Goal: Communication & Community: Answer question/provide support

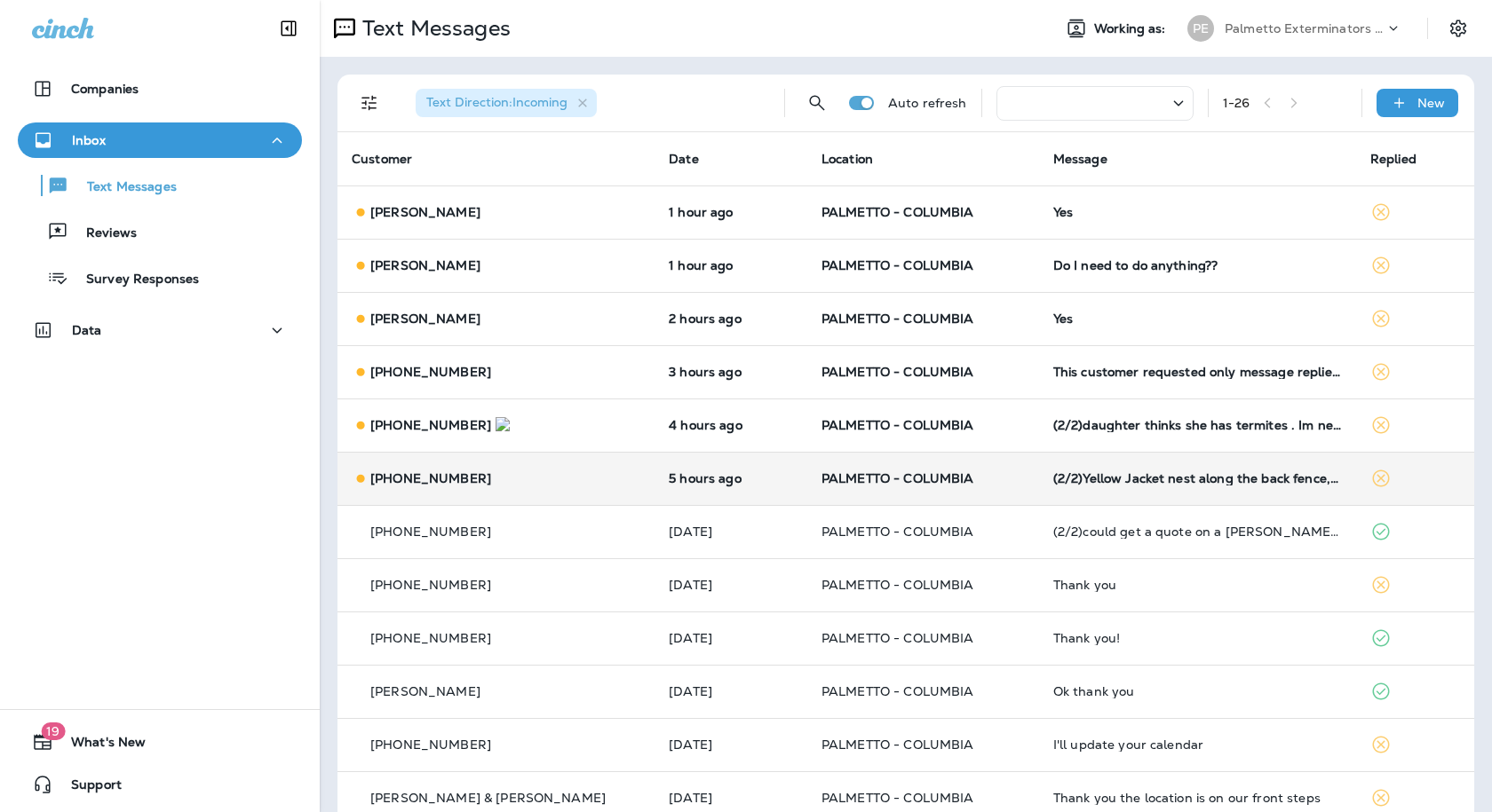
click at [523, 482] on div "[PHONE_NUMBER]" at bounding box center [495, 479] width 288 height 19
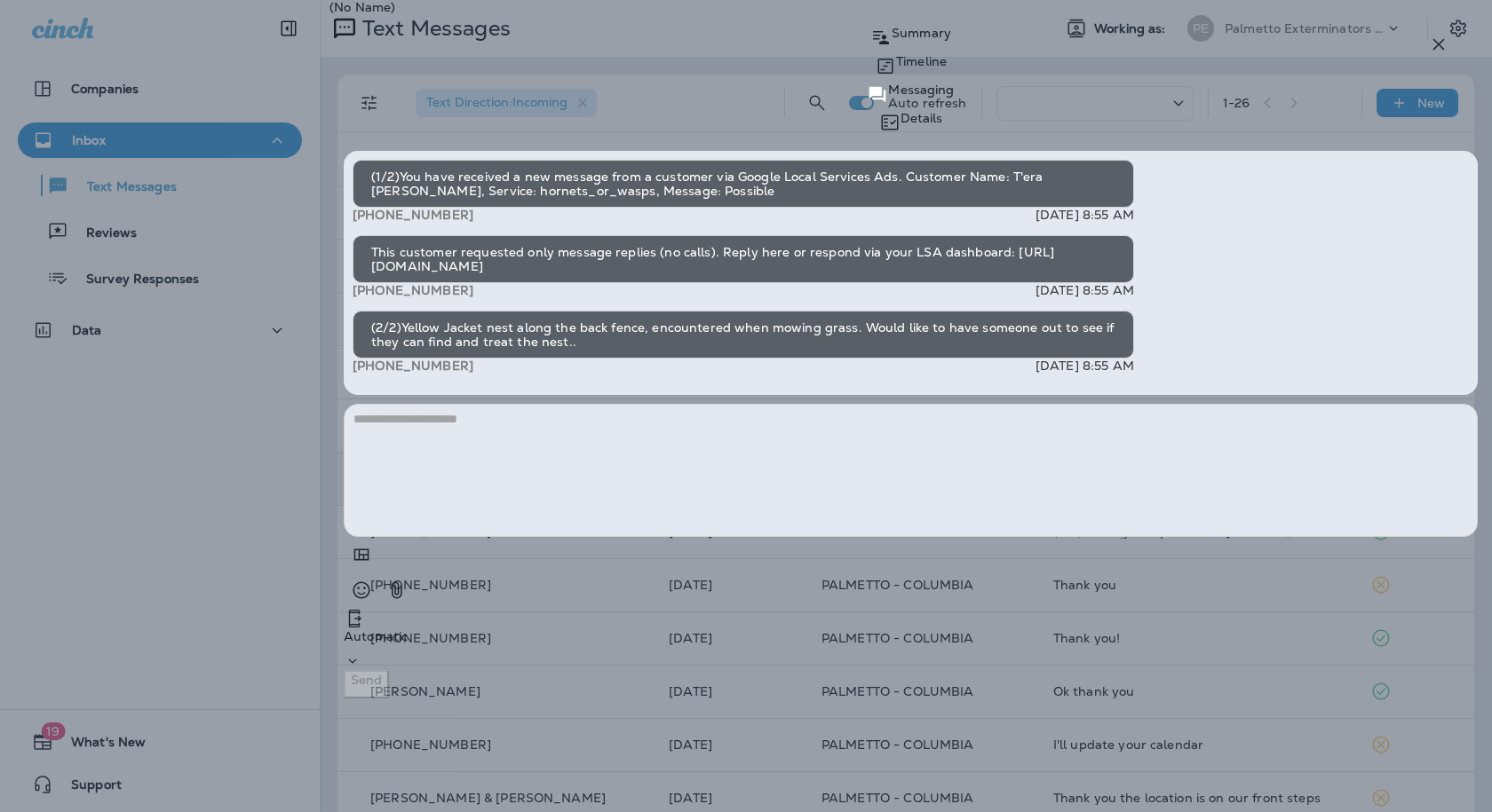
click at [546, 397] on div "(No Name) Summary Timeline Messaging Details (1/2)You have received a new messa…" at bounding box center [746, 406] width 1492 height 812
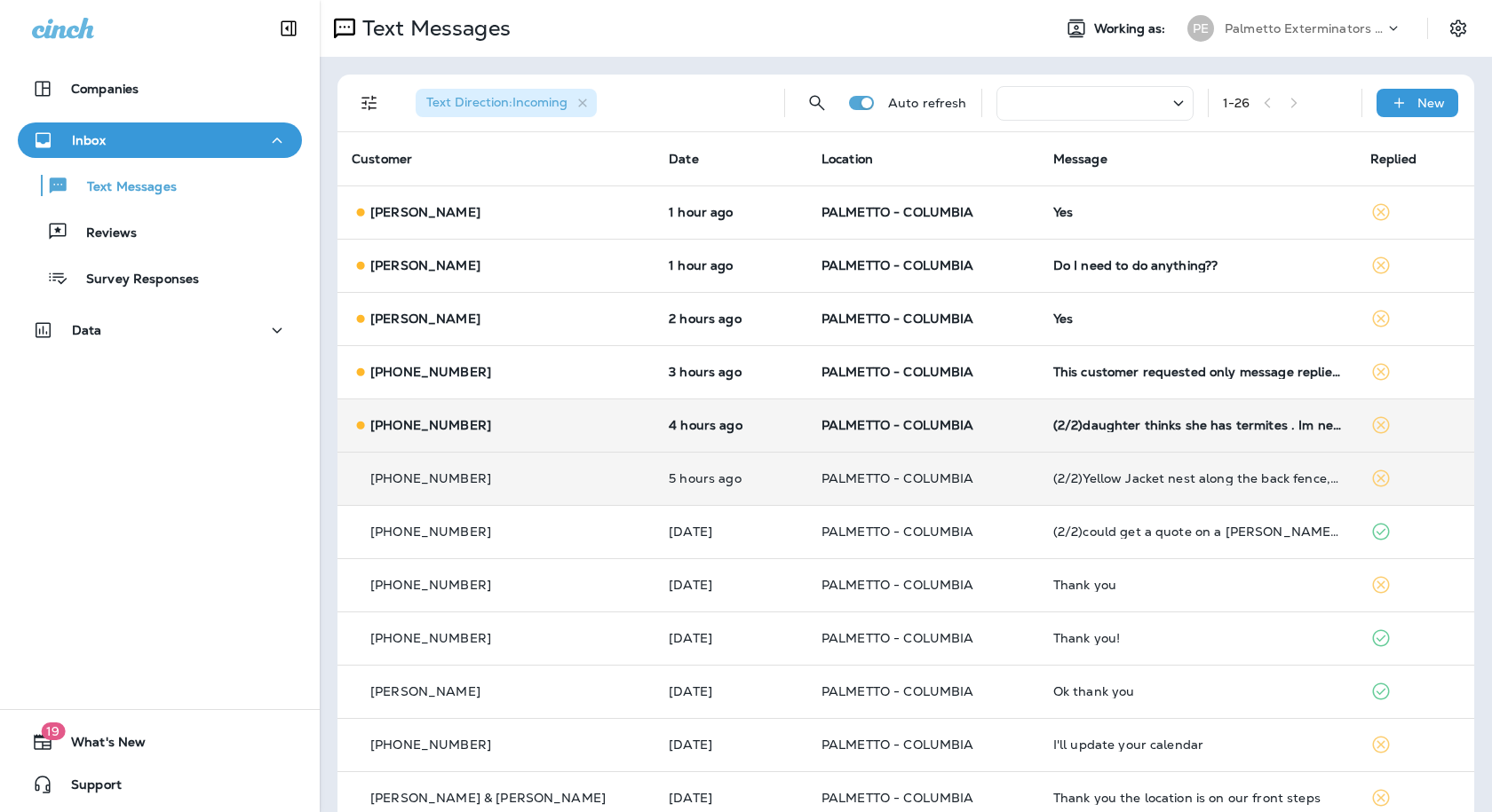
click at [520, 436] on td "[PHONE_NUMBER]" at bounding box center [495, 425] width 317 height 53
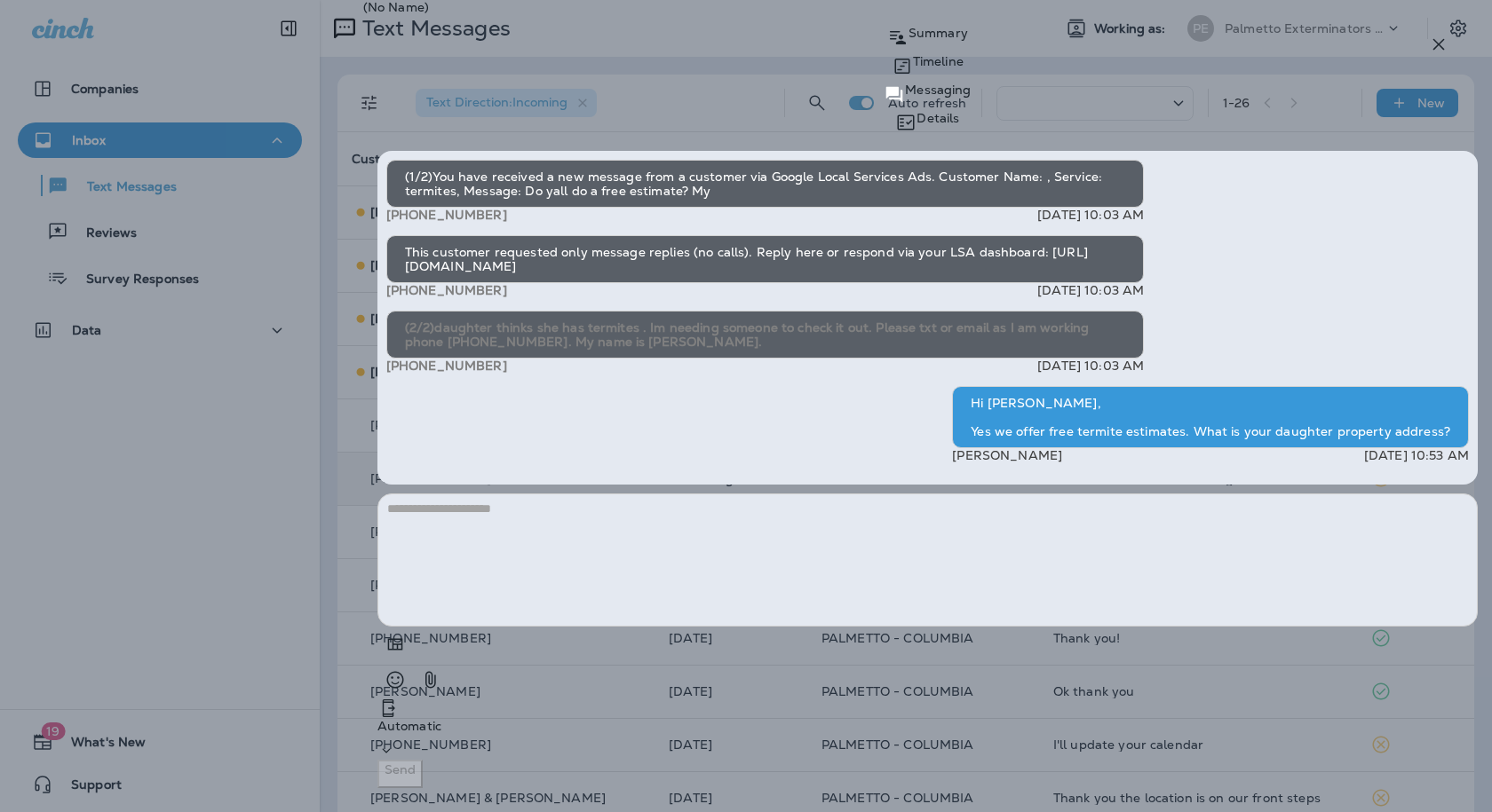
click at [521, 372] on div "(No Name) Summary Timeline Messaging Details (1/2)You have received a new messa…" at bounding box center [746, 406] width 1492 height 812
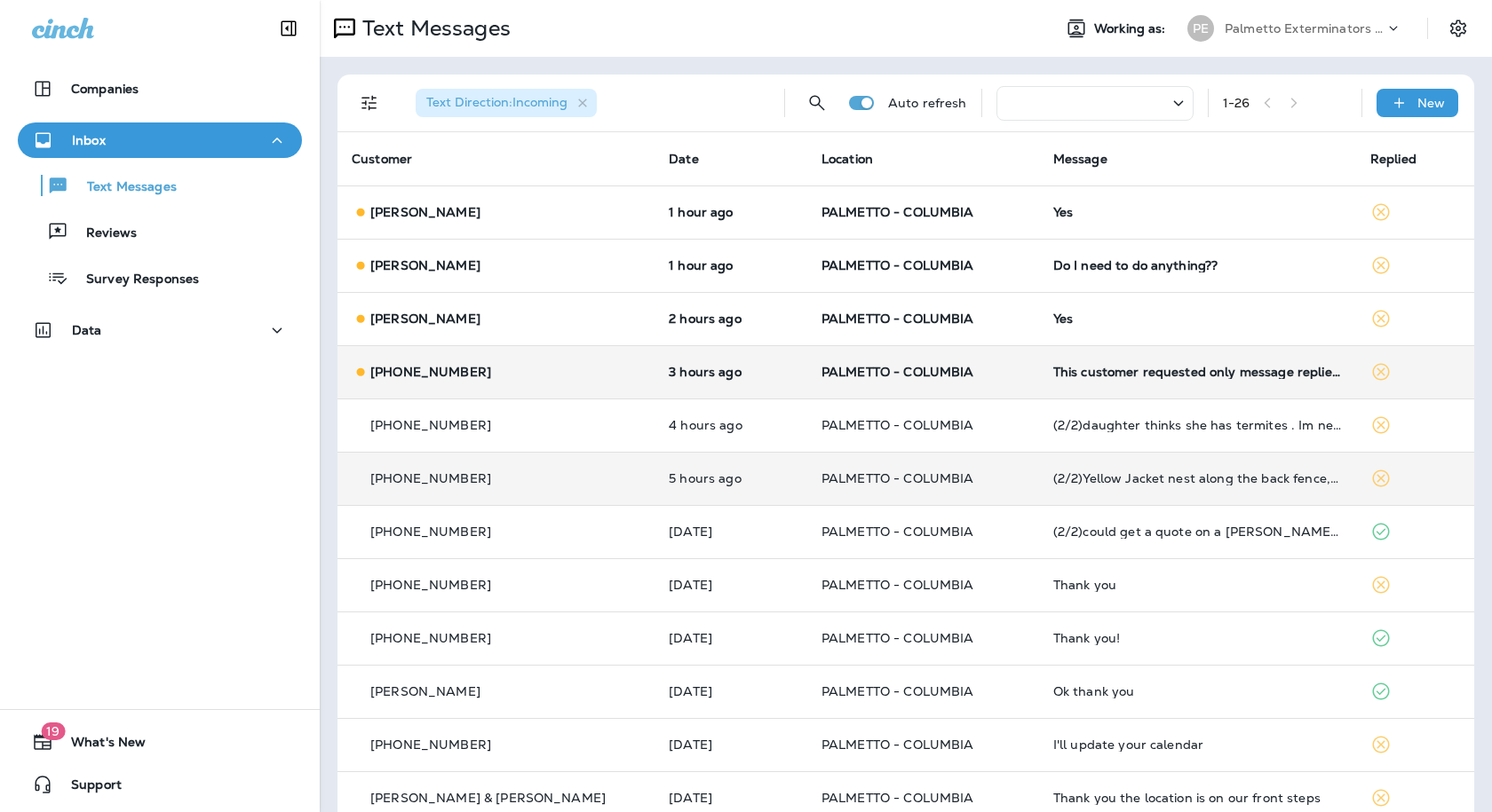
click at [517, 369] on div "[PHONE_NUMBER]" at bounding box center [495, 372] width 288 height 19
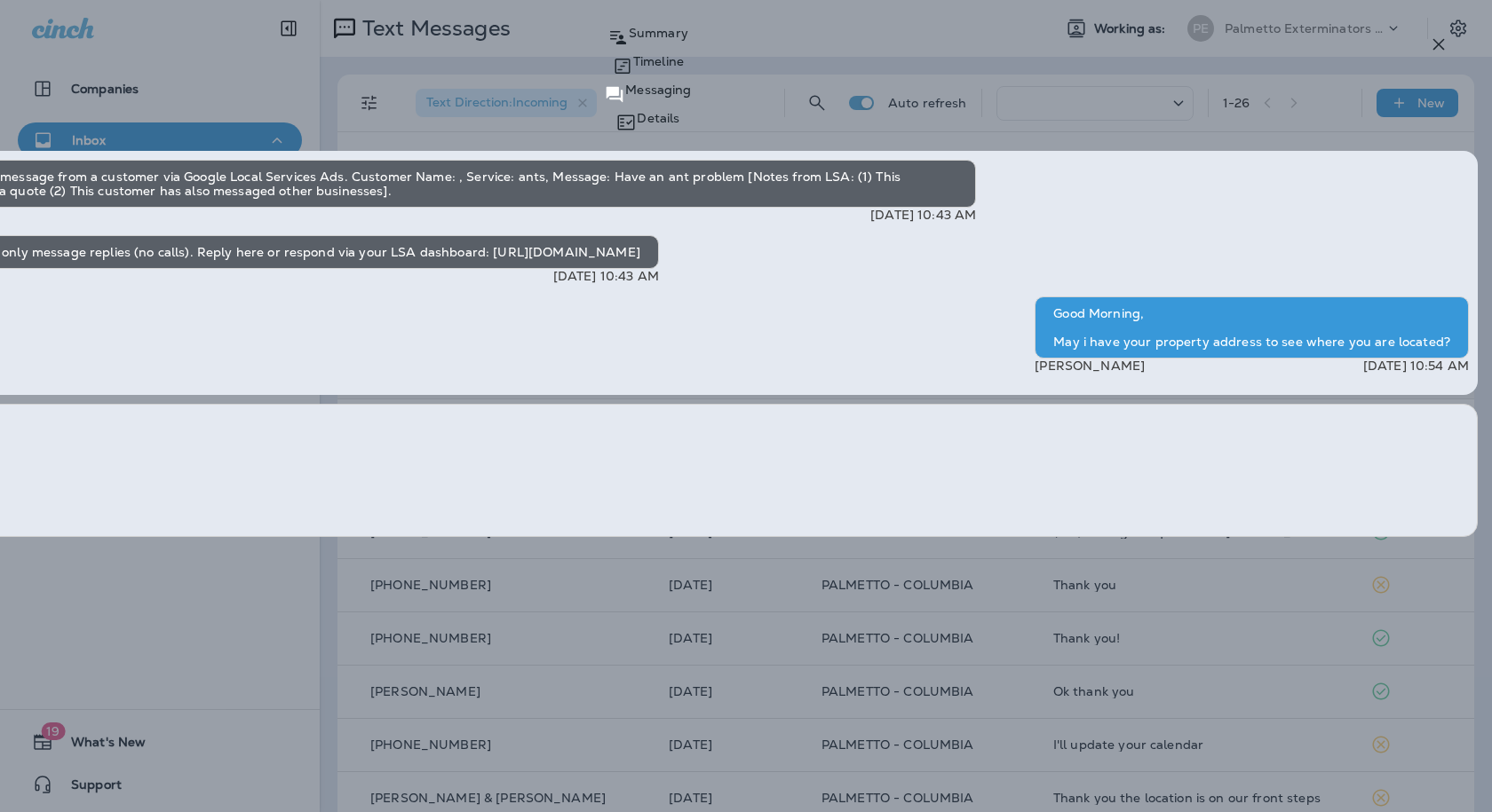
click at [552, 319] on div "(No Name) Summary Timeline Messaging Details You have received a new message fr…" at bounding box center [746, 406] width 1492 height 812
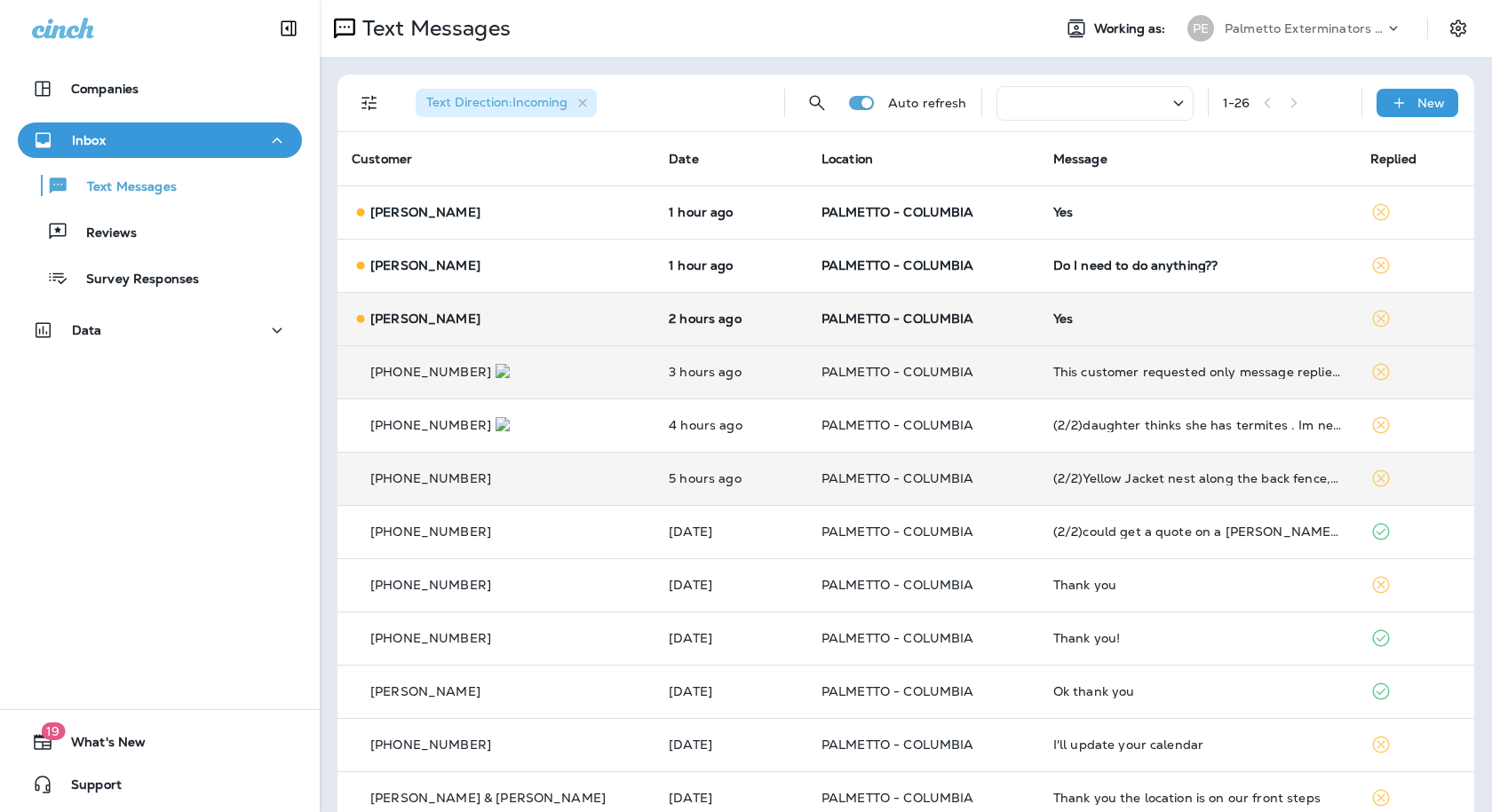
click at [493, 325] on div "[PERSON_NAME]" at bounding box center [495, 319] width 288 height 19
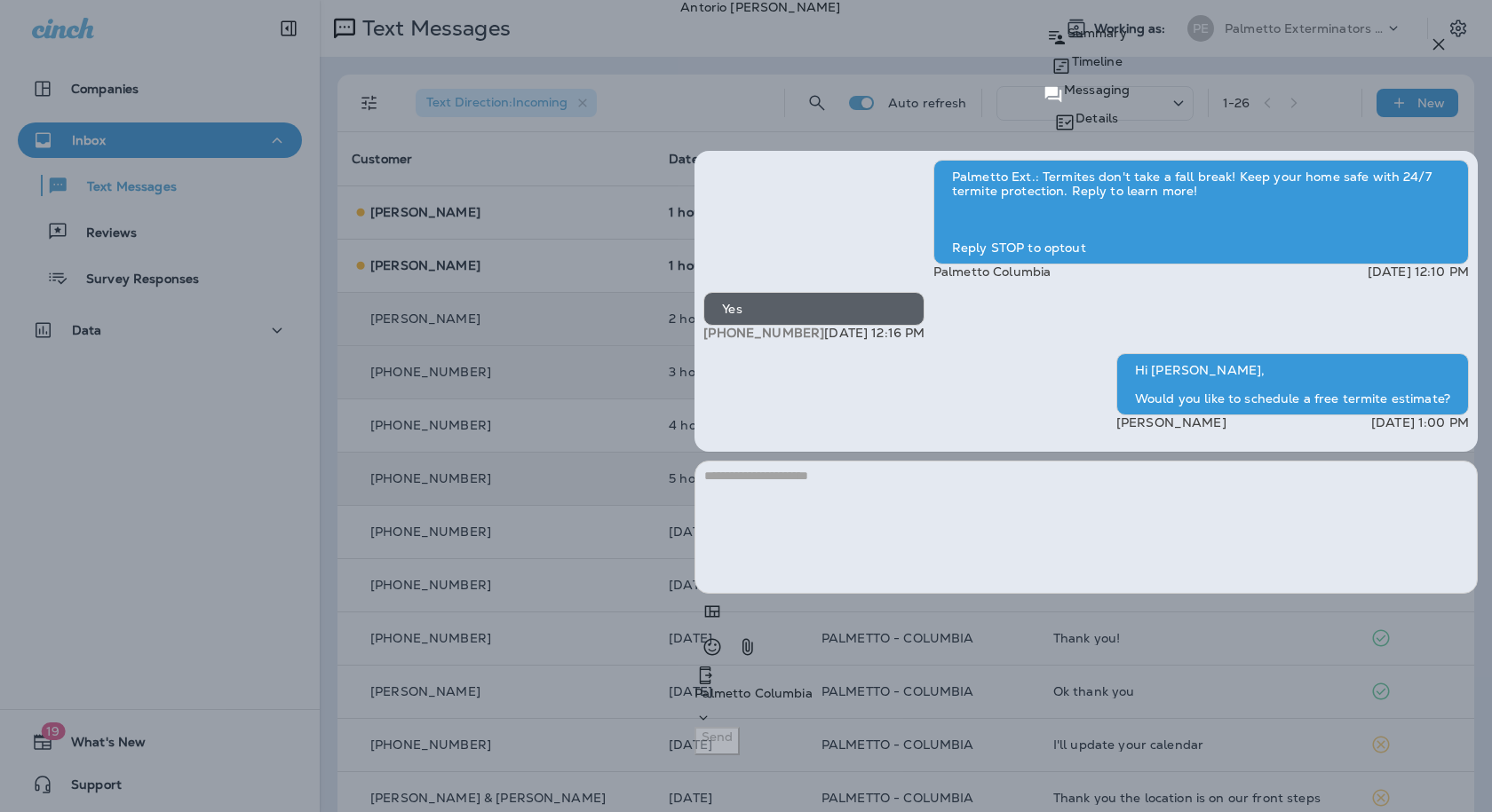
click at [489, 263] on div "[PERSON_NAME] Summary Timeline Messaging Details Palmetto Ext.: Termites don't …" at bounding box center [746, 406] width 1492 height 812
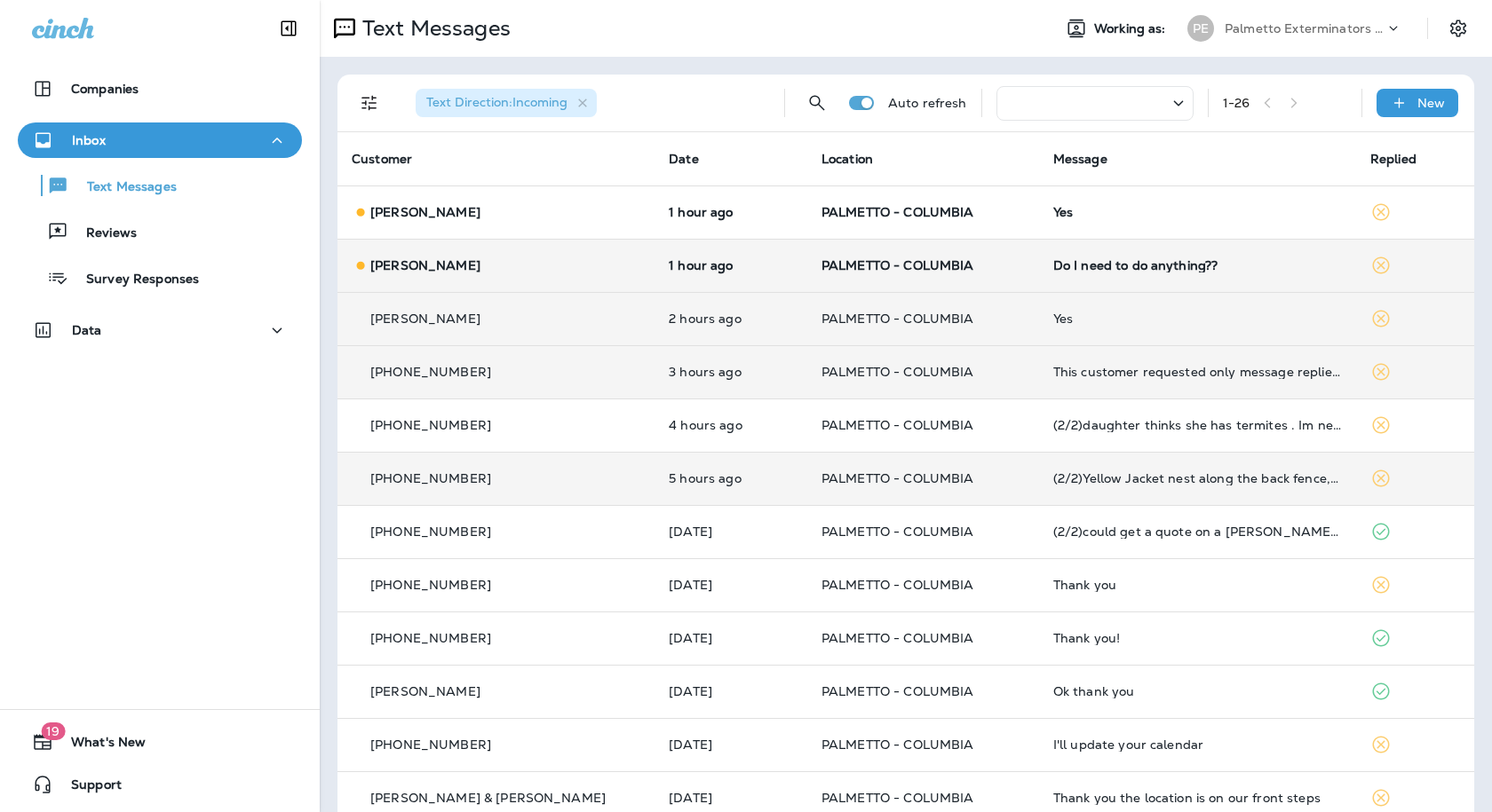
click at [516, 278] on td "[PERSON_NAME]" at bounding box center [495, 265] width 317 height 53
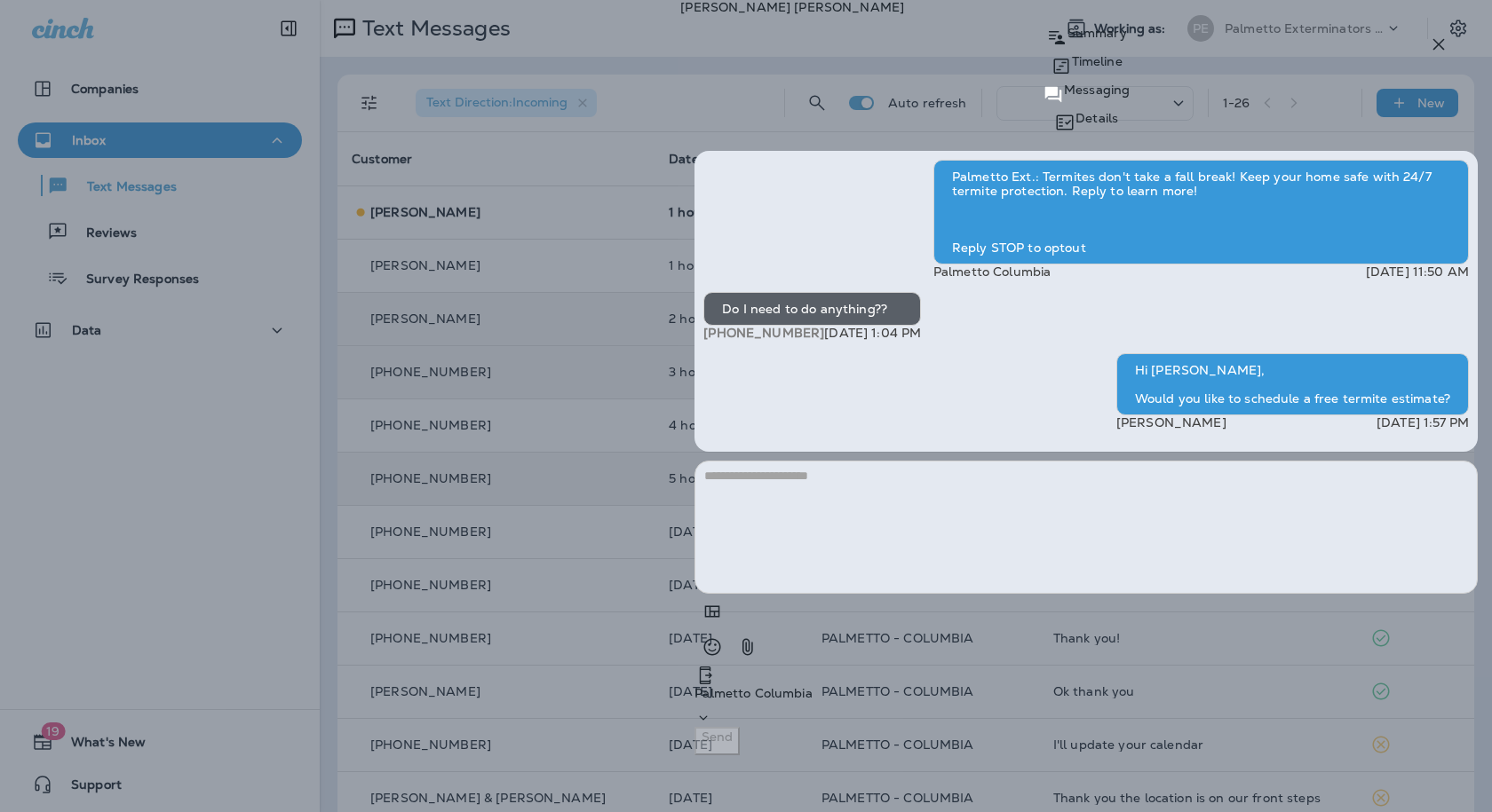
click at [540, 215] on div "[PERSON_NAME] Summary Timeline Messaging Details Palmetto Ext.: Termites don't …" at bounding box center [746, 406] width 1492 height 812
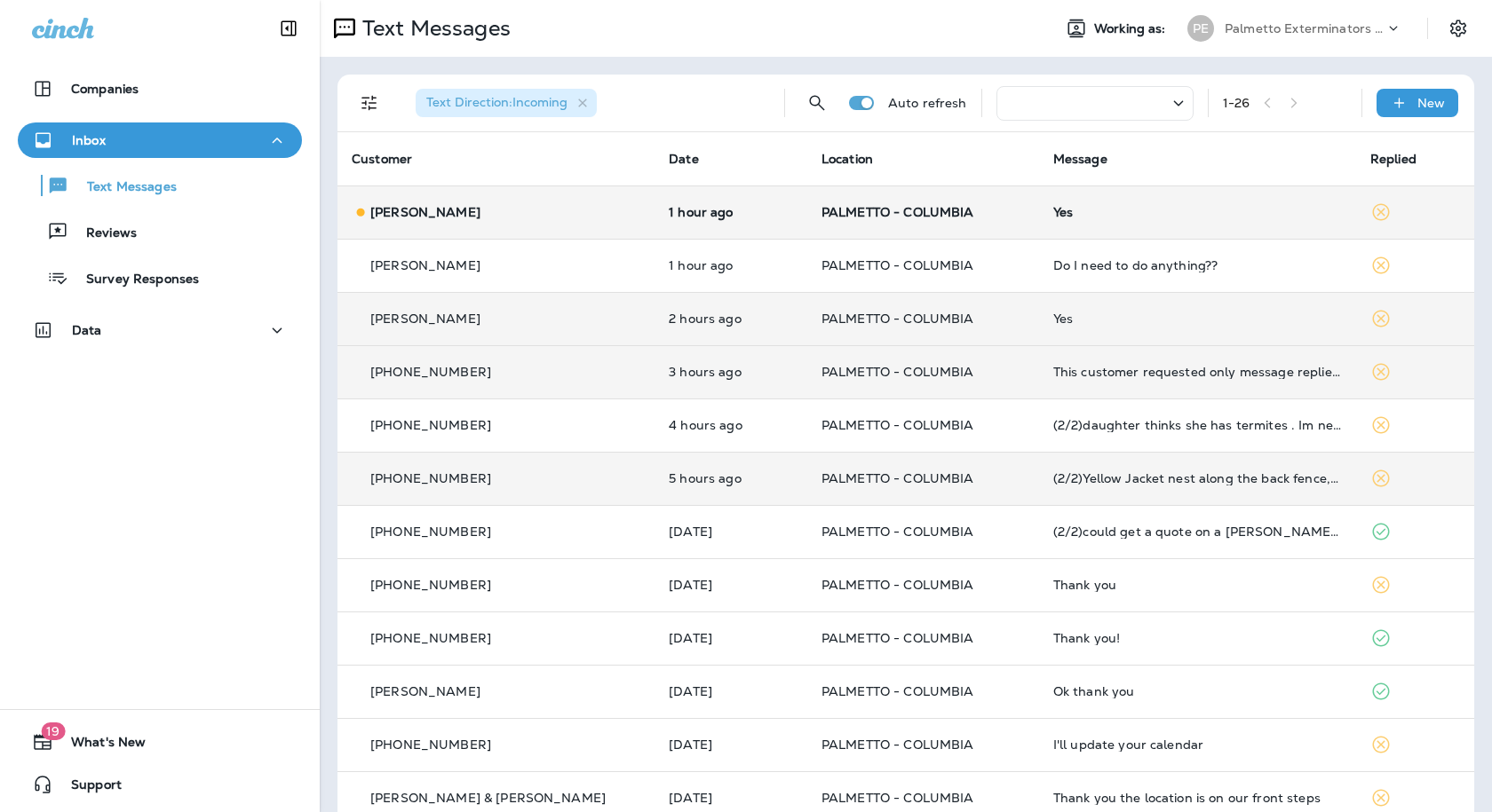
click at [519, 220] on div "[PERSON_NAME]" at bounding box center [495, 212] width 288 height 19
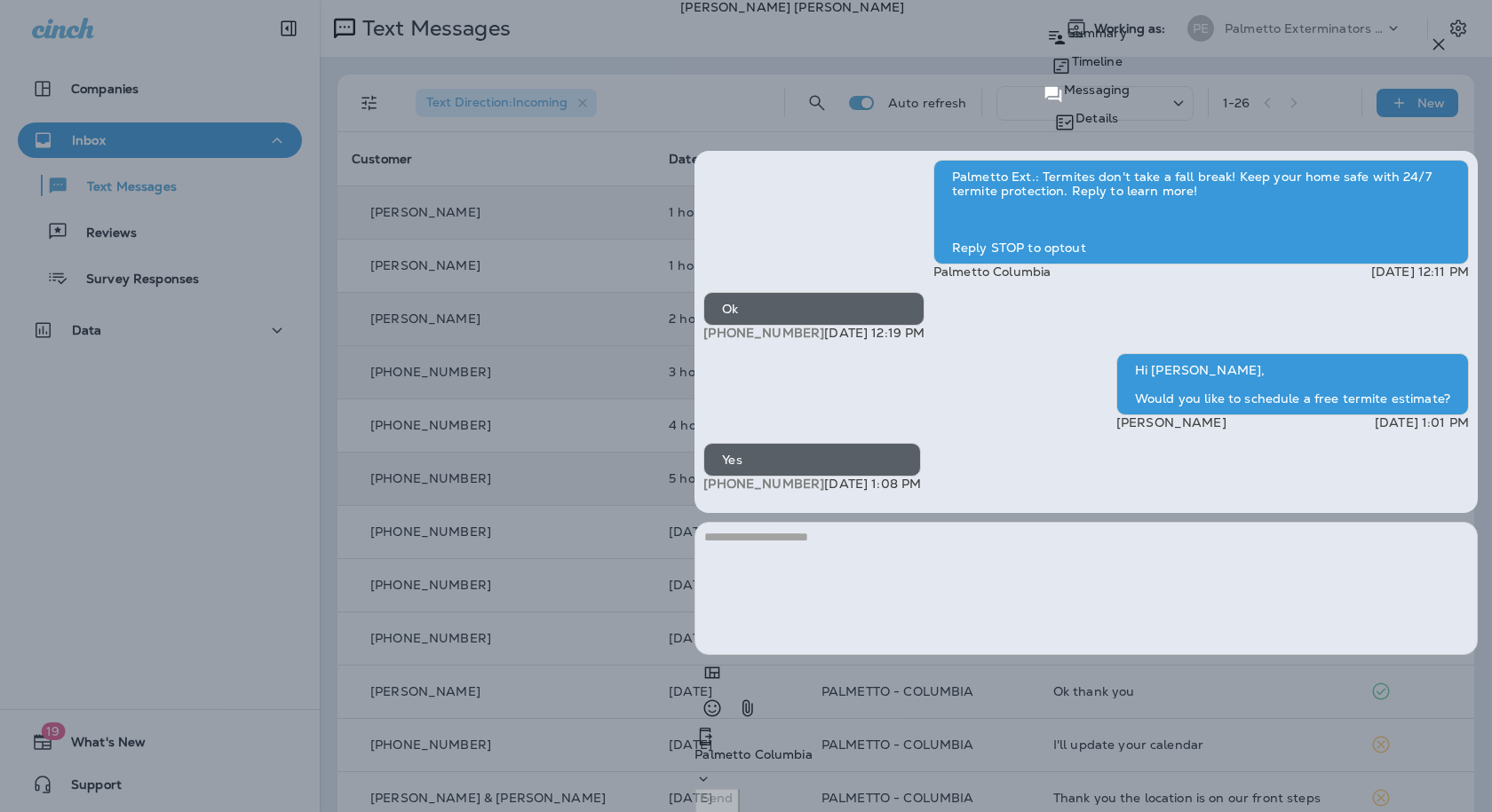
click at [571, 257] on div "[PERSON_NAME] Summary Timeline Messaging Details Palmetto Ext.: Termites don't …" at bounding box center [746, 406] width 1492 height 812
